Goal: Information Seeking & Learning: Find specific fact

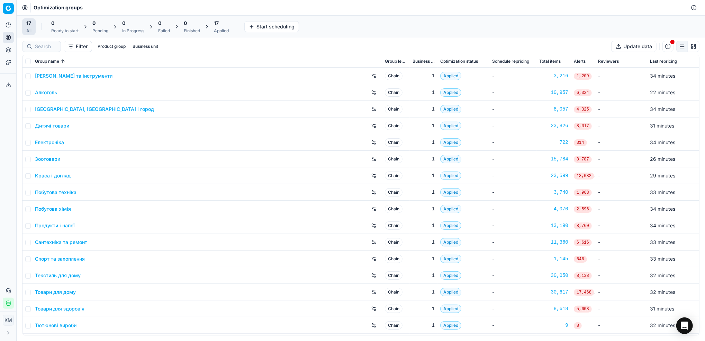
click at [62, 123] on link "Дитячі товари" at bounding box center [52, 125] width 34 height 7
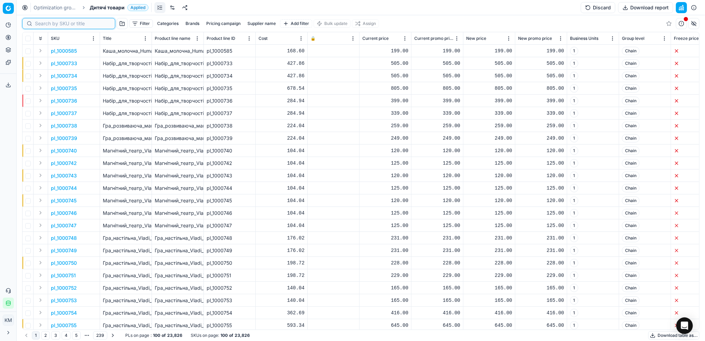
click at [45, 27] on input at bounding box center [73, 23] width 76 height 7
paste input "414254"
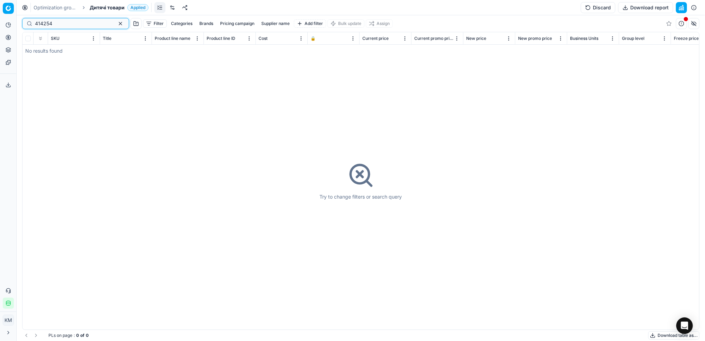
click at [41, 24] on input "414254" at bounding box center [73, 23] width 76 height 7
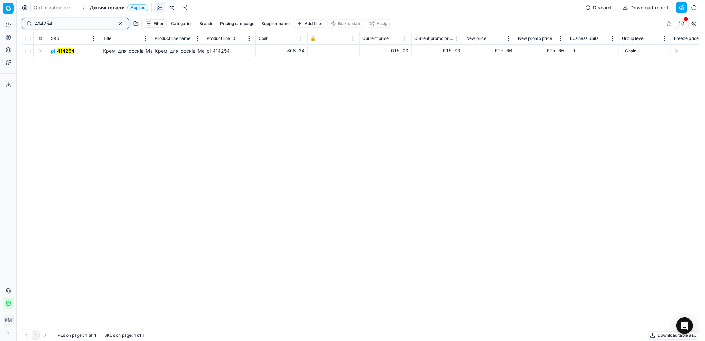
type input "414254"
click at [70, 51] on mark "414254" at bounding box center [65, 51] width 17 height 6
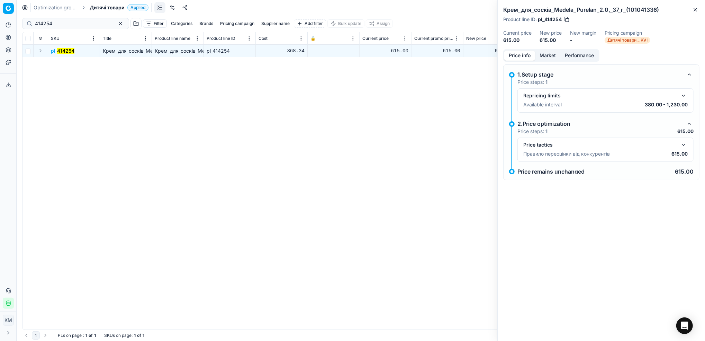
click at [551, 53] on button "Market" at bounding box center [547, 56] width 25 height 10
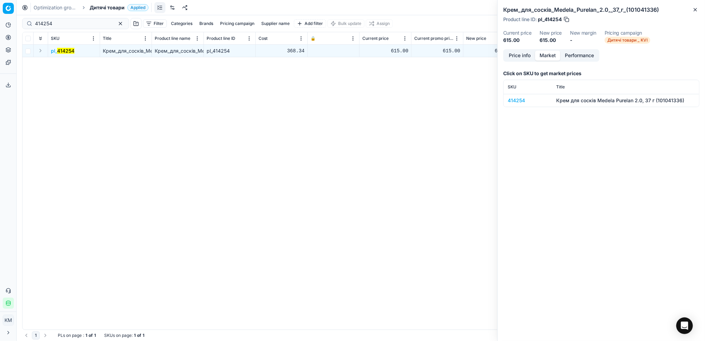
click at [524, 100] on div "414254" at bounding box center [528, 100] width 40 height 7
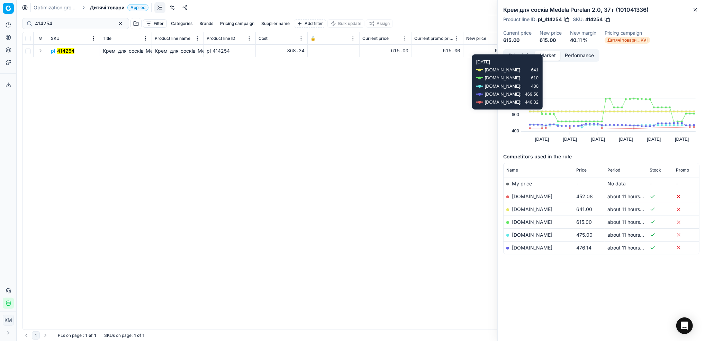
click at [572, 56] on button "Performance" at bounding box center [580, 56] width 38 height 10
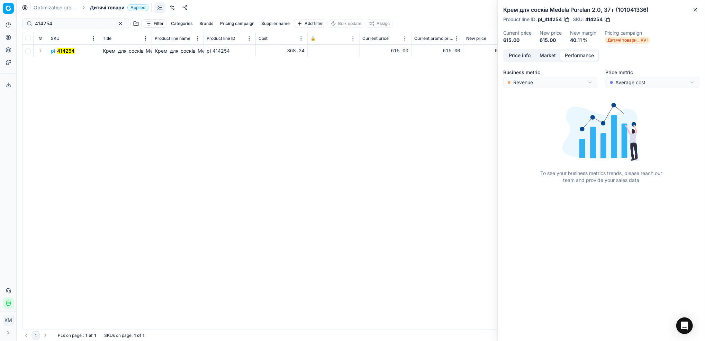
click at [528, 54] on button "Price info" at bounding box center [520, 56] width 31 height 10
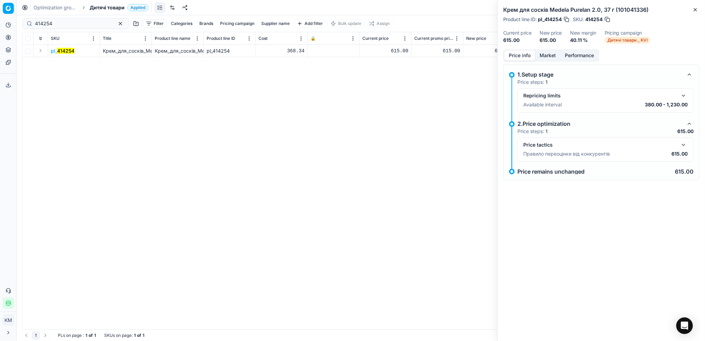
click at [369, 102] on div "pl_ 414254 Крем_для_сосків_Medela_Purelan_2.0,_37_г_(101041336) Крем_для_сосків…" at bounding box center [361, 187] width 677 height 285
click at [696, 11] on icon "button" at bounding box center [696, 10] width 6 height 6
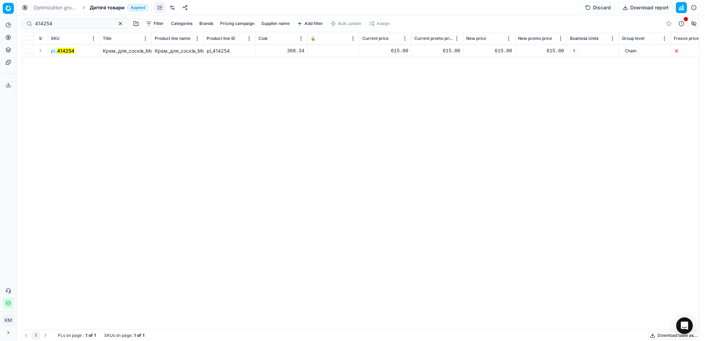
click at [64, 48] on mark "414254" at bounding box center [65, 51] width 17 height 6
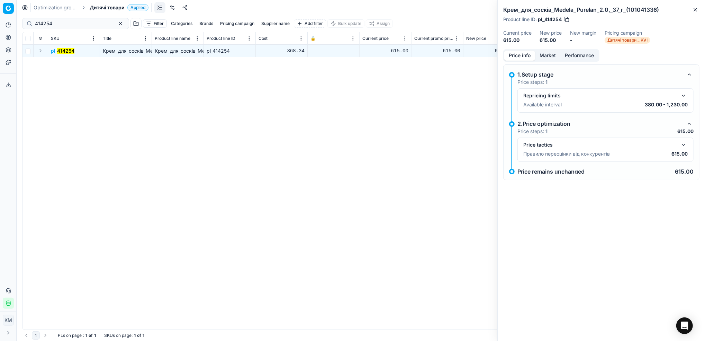
click at [553, 58] on button "Market" at bounding box center [547, 56] width 25 height 10
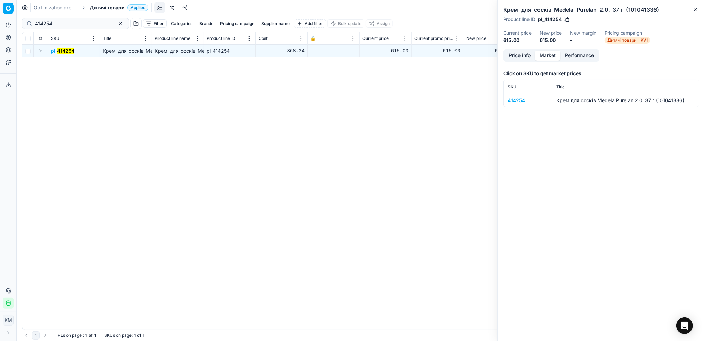
click at [522, 103] on div "414254" at bounding box center [528, 100] width 40 height 7
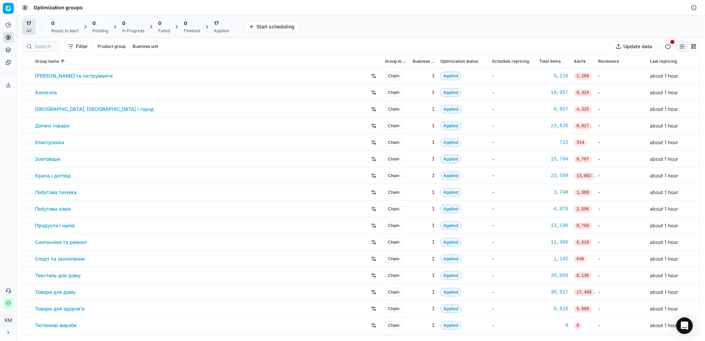
click at [60, 124] on link "Дитячі товари" at bounding box center [52, 125] width 34 height 7
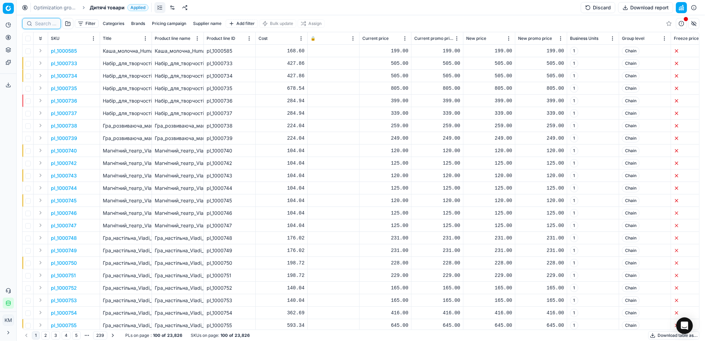
click at [49, 23] on input at bounding box center [45, 23] width 21 height 7
paste input "414254"
type input "414254"
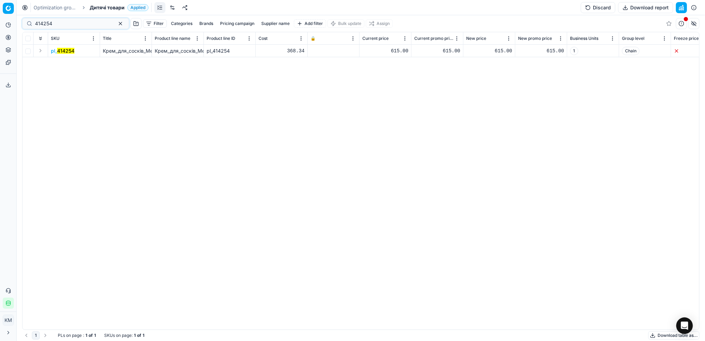
click at [65, 53] on mark "414254" at bounding box center [65, 51] width 17 height 6
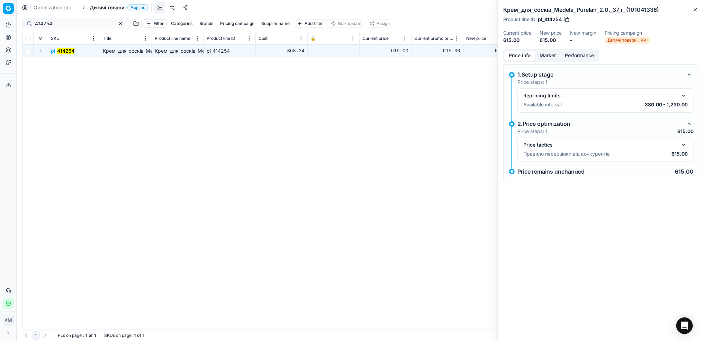
click at [544, 53] on button "Market" at bounding box center [547, 56] width 25 height 10
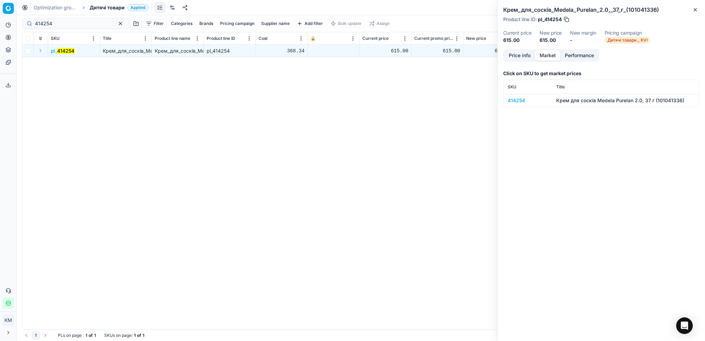
click at [518, 103] on div "414254" at bounding box center [528, 100] width 40 height 7
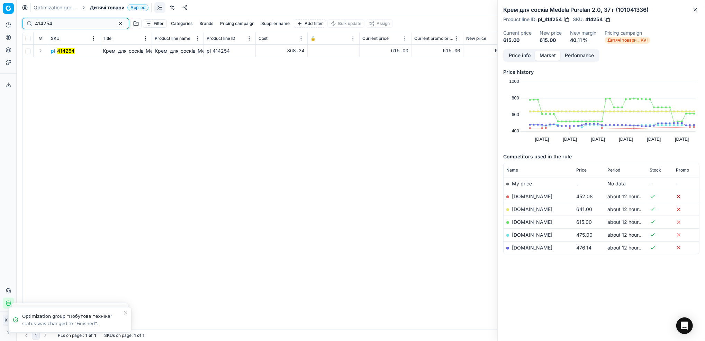
drag, startPoint x: 47, startPoint y: 26, endPoint x: 43, endPoint y: 1, distance: 25.6
click at [6, 23] on div "Pricing platform Analytics Pricing Product portfolio Templates Export service 8…" at bounding box center [352, 170] width 705 height 341
click at [525, 233] on link "[DOMAIN_NAME]" at bounding box center [532, 235] width 41 height 6
click at [69, 6] on link "Optimization groups" at bounding box center [56, 7] width 44 height 7
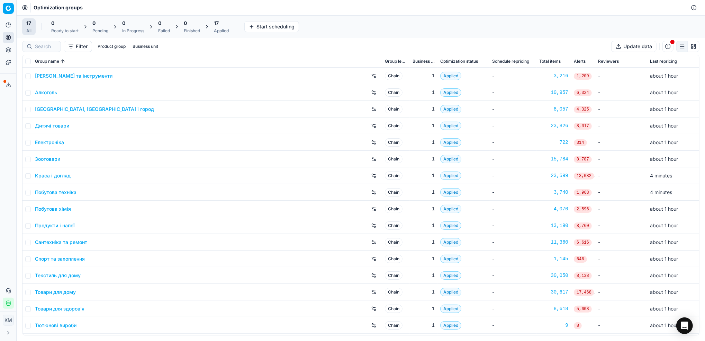
click at [52, 173] on link "Краса і догляд" at bounding box center [53, 175] width 36 height 7
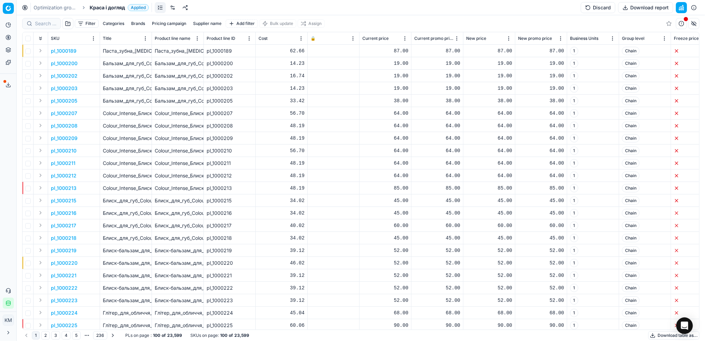
click at [211, 22] on button "Supplier name" at bounding box center [207, 23] width 34 height 8
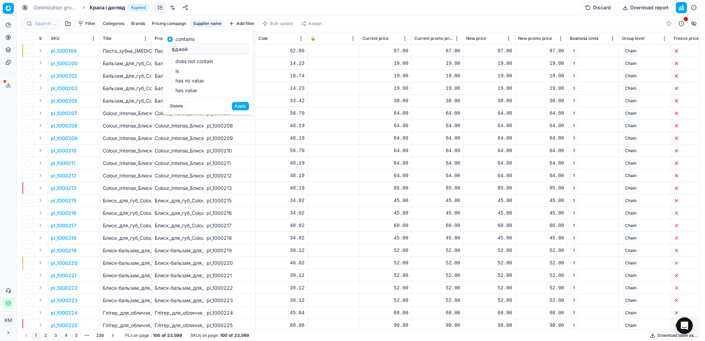
type input "фджей"
click at [232, 102] on button "Apply" at bounding box center [240, 106] width 17 height 8
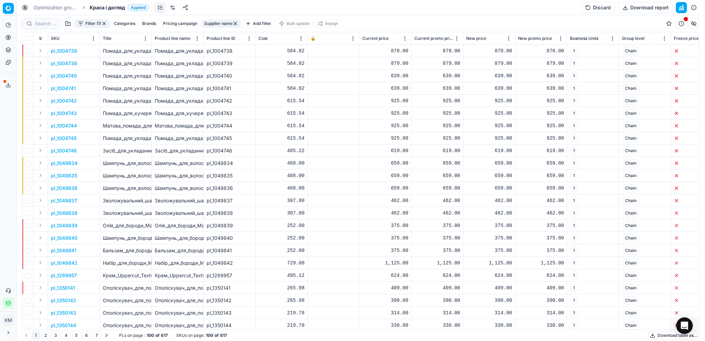
click at [660, 333] on button "Download table as..." at bounding box center [674, 335] width 51 height 8
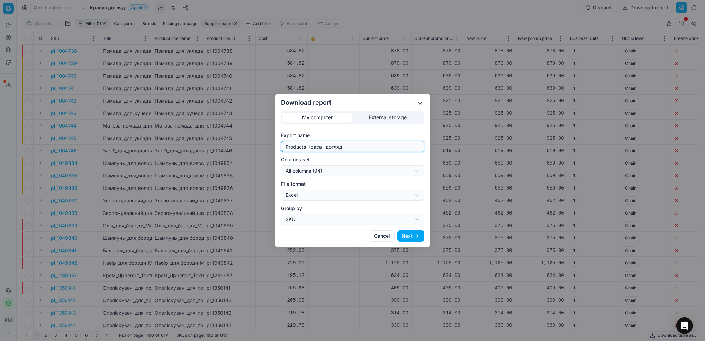
drag, startPoint x: 314, startPoint y: 148, endPoint x: 222, endPoint y: 143, distance: 91.9
click at [222, 143] on div "Download report My computer External storage Export name Products Краса і догля…" at bounding box center [352, 170] width 705 height 341
type input "фджей"
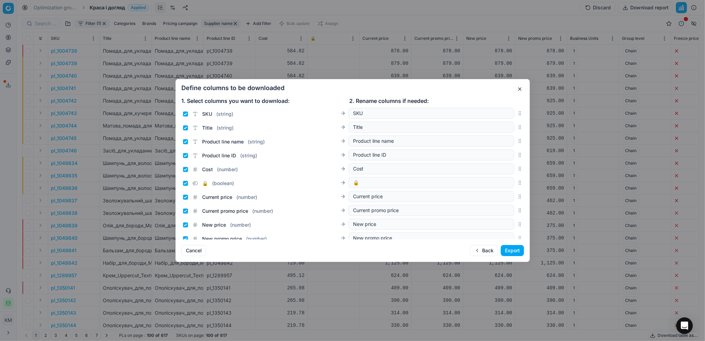
click at [520, 247] on button "Export" at bounding box center [512, 250] width 23 height 11
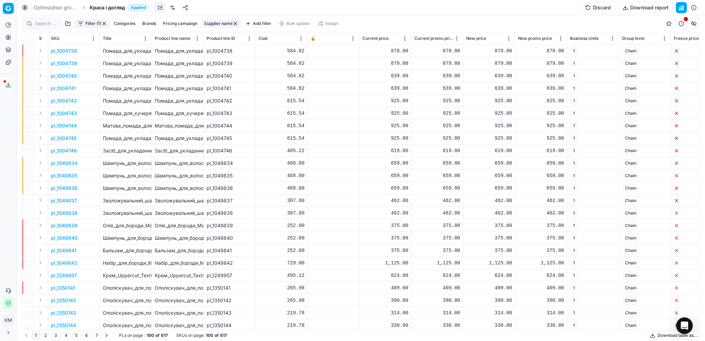
click at [9, 82] on icon at bounding box center [9, 85] width 6 height 6
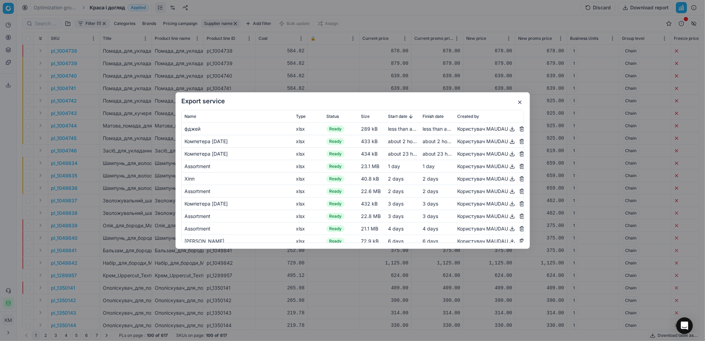
click at [508, 128] on button "button" at bounding box center [512, 129] width 8 height 8
click at [519, 100] on button "button" at bounding box center [520, 102] width 8 height 8
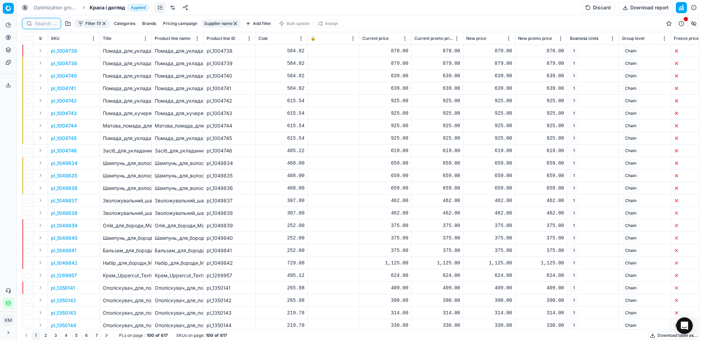
click at [42, 24] on input at bounding box center [45, 23] width 21 height 7
paste input "521929"
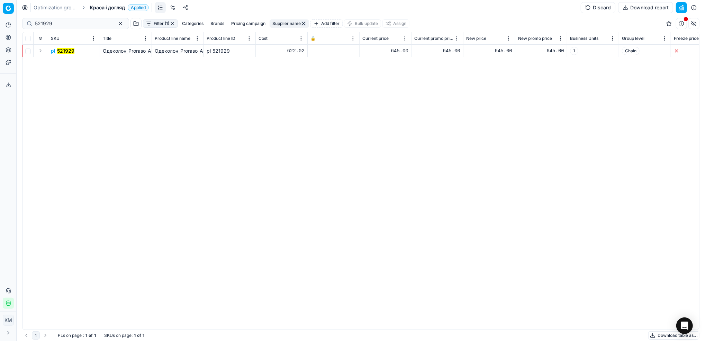
click at [63, 51] on mark "521929" at bounding box center [65, 51] width 17 height 6
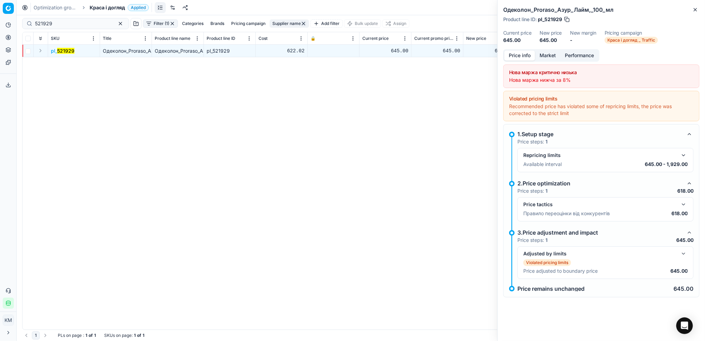
click at [545, 59] on button "Market" at bounding box center [547, 56] width 25 height 10
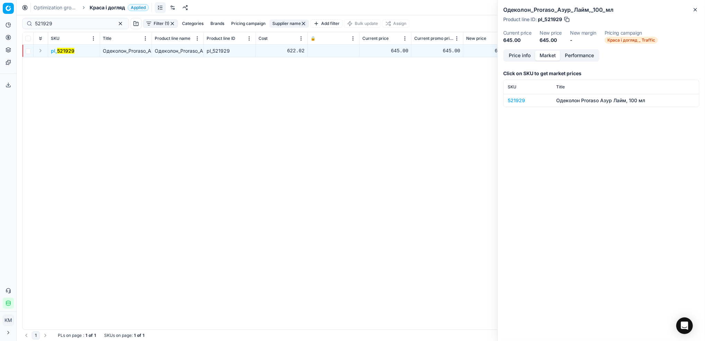
click at [515, 98] on div "521929" at bounding box center [528, 100] width 40 height 7
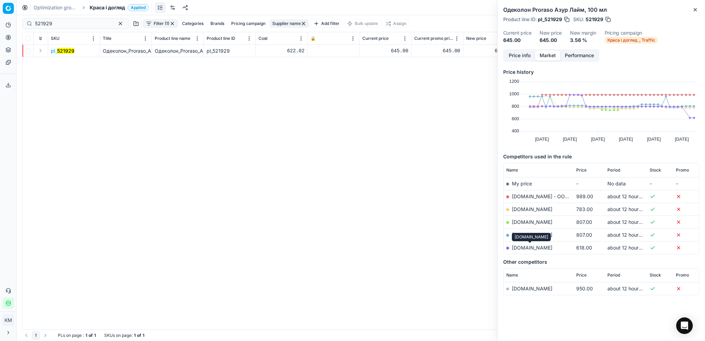
click at [542, 247] on link "[DOMAIN_NAME]" at bounding box center [532, 247] width 41 height 6
drag, startPoint x: 46, startPoint y: 24, endPoint x: 12, endPoint y: 18, distance: 34.8
click at [2, 23] on div "Pricing platform Analytics Pricing Product portfolio Templates Export service 8…" at bounding box center [352, 170] width 705 height 341
paste input "827867"
click at [69, 49] on mark "827867" at bounding box center [66, 51] width 18 height 6
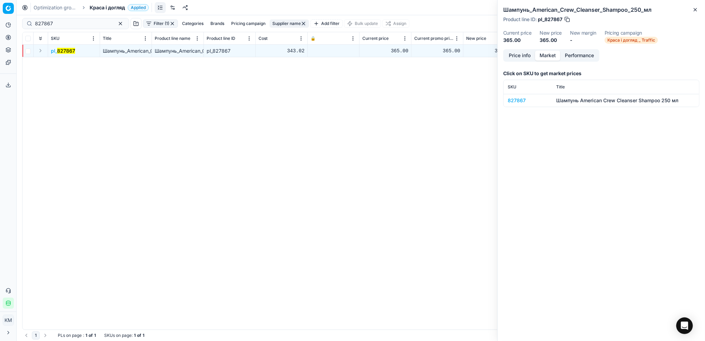
click at [514, 99] on div "827867" at bounding box center [528, 100] width 40 height 7
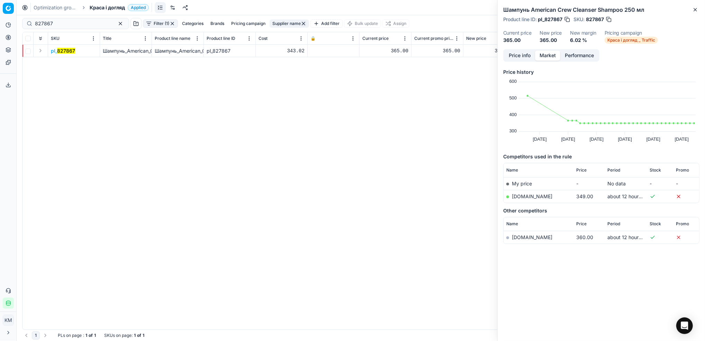
click at [536, 198] on link "[DOMAIN_NAME]" at bounding box center [532, 196] width 41 height 6
drag, startPoint x: 65, startPoint y: 22, endPoint x: 7, endPoint y: 21, distance: 58.2
click at [7, 21] on div "Pricing platform Analytics Pricing Product portfolio Templates Export service 8…" at bounding box center [352, 170] width 705 height 341
paste input "31321"
click at [68, 53] on mark "831321" at bounding box center [65, 51] width 17 height 6
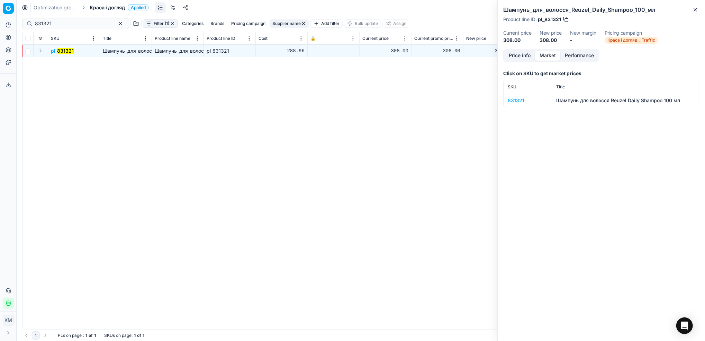
click at [520, 97] on div "831321" at bounding box center [528, 100] width 40 height 7
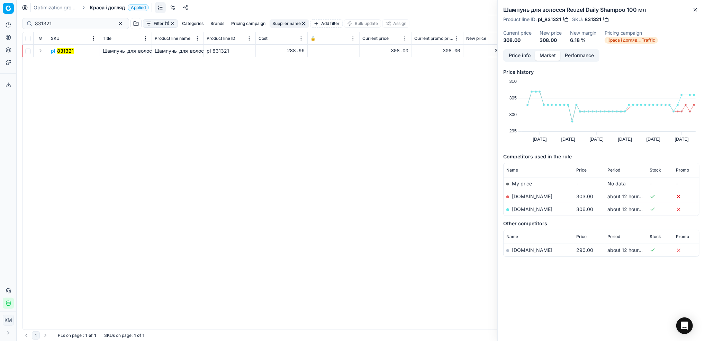
click at [524, 196] on link "[DOMAIN_NAME]" at bounding box center [532, 196] width 41 height 6
drag, startPoint x: 69, startPoint y: 27, endPoint x: 114, endPoint y: 24, distance: 45.5
click at [17, 25] on div "Pricing platform Analytics Pricing Product portfolio Templates Export service 8…" at bounding box center [352, 170] width 705 height 341
paste input "7"
click at [67, 51] on mark "831327" at bounding box center [65, 51] width 17 height 6
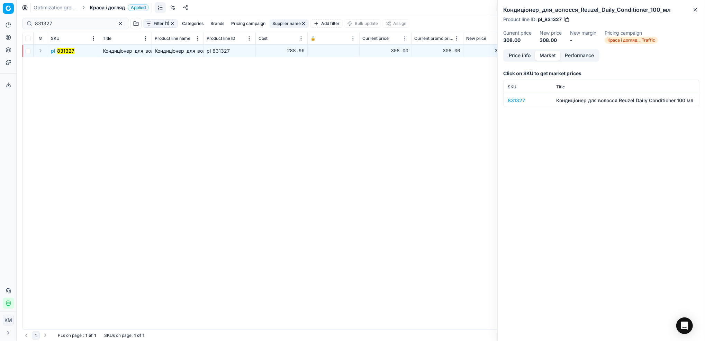
click at [522, 99] on div "831327" at bounding box center [528, 100] width 40 height 7
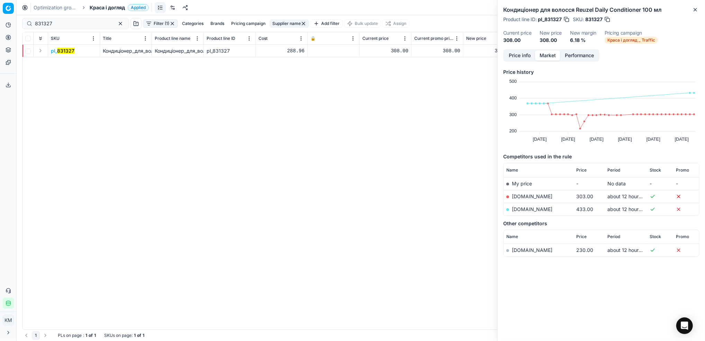
click at [521, 194] on link "[DOMAIN_NAME]" at bounding box center [532, 196] width 41 height 6
drag, startPoint x: 82, startPoint y: 24, endPoint x: 64, endPoint y: 21, distance: 18.9
click at [23, 24] on div "831327" at bounding box center [75, 23] width 107 height 11
paste input "27829"
click at [71, 52] on mark "827829" at bounding box center [66, 51] width 18 height 6
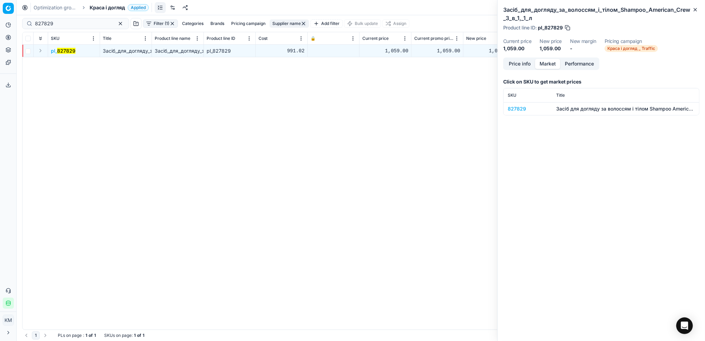
click at [513, 106] on div "827829" at bounding box center [528, 108] width 40 height 7
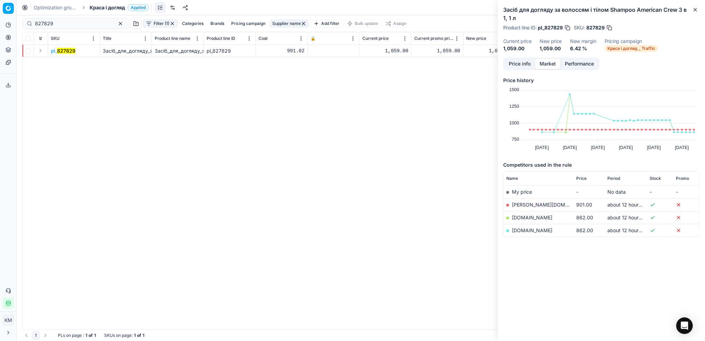
click at [540, 218] on link "[DOMAIN_NAME]" at bounding box center [532, 217] width 41 height 6
drag, startPoint x: 23, startPoint y: 23, endPoint x: 36, endPoint y: 16, distance: 14.9
click at [3, 18] on div "Pricing platform Analytics Pricing Product portfolio Templates Export service 8…" at bounding box center [352, 170] width 705 height 341
paste input "3130"
type input "831309"
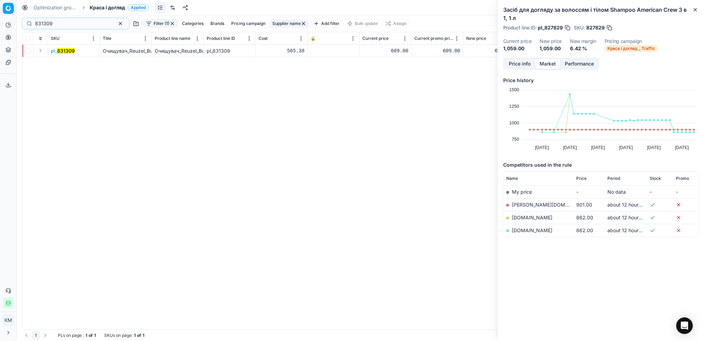
click at [62, 50] on mark "831309" at bounding box center [66, 51] width 18 height 6
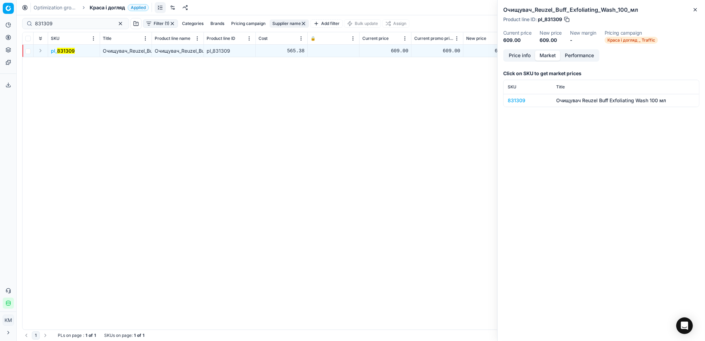
click at [522, 98] on div "831309" at bounding box center [528, 100] width 40 height 7
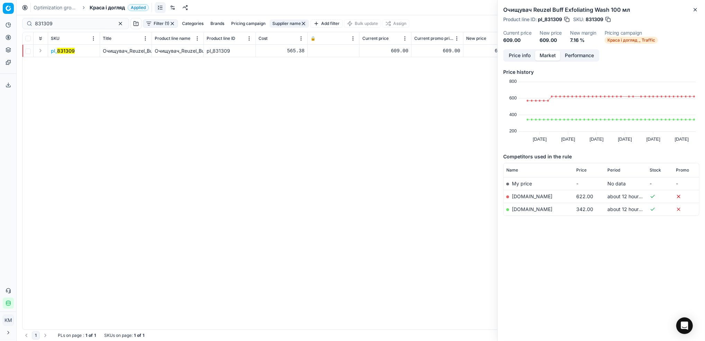
click at [531, 207] on link "[DOMAIN_NAME]" at bounding box center [532, 209] width 41 height 6
